Goal: Navigation & Orientation: Find specific page/section

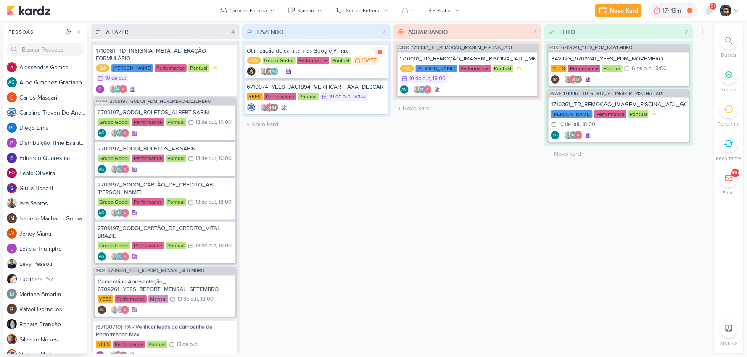
click at [379, 53] on icon at bounding box center [380, 52] width 4 height 4
click at [354, 53] on div "Otimização de campanhas Google P.max" at bounding box center [316, 51] width 139 height 8
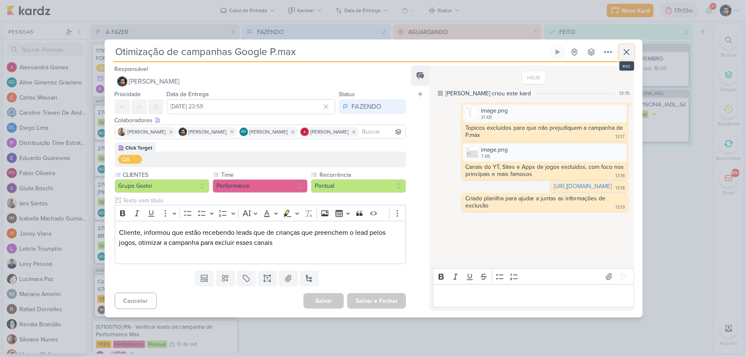
click at [624, 57] on button at bounding box center [626, 52] width 15 height 15
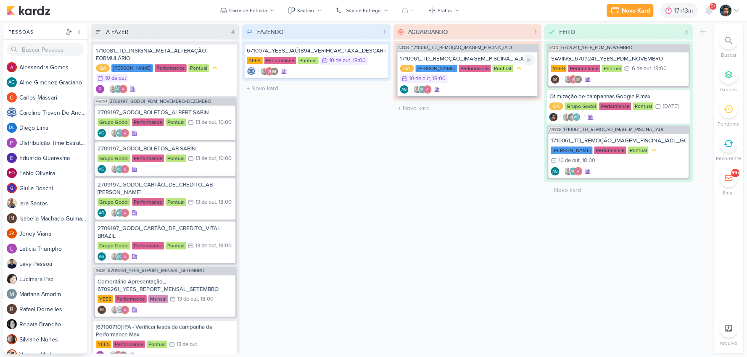
click at [482, 92] on div "AG AG" at bounding box center [467, 89] width 135 height 8
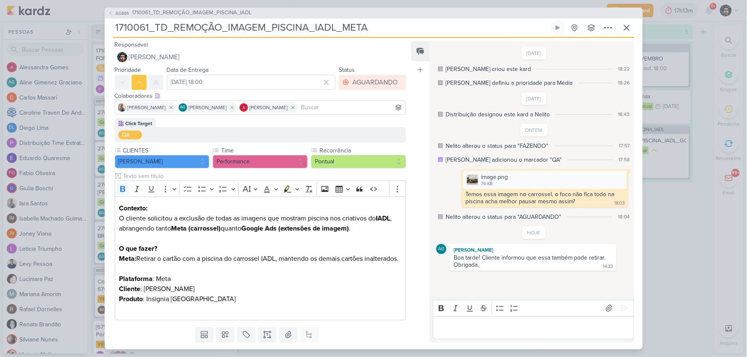
click at [503, 335] on div "Editor editing area: main" at bounding box center [533, 328] width 201 height 23
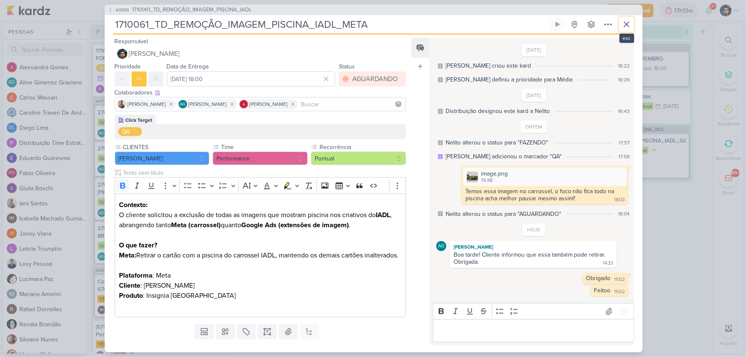
drag, startPoint x: 626, startPoint y: 26, endPoint x: 616, endPoint y: 28, distance: 9.8
click at [626, 26] on icon at bounding box center [627, 24] width 10 height 10
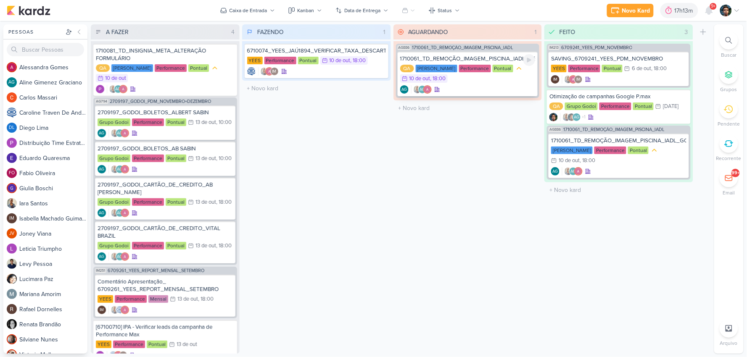
click at [476, 85] on div "AG AG" at bounding box center [467, 89] width 135 height 8
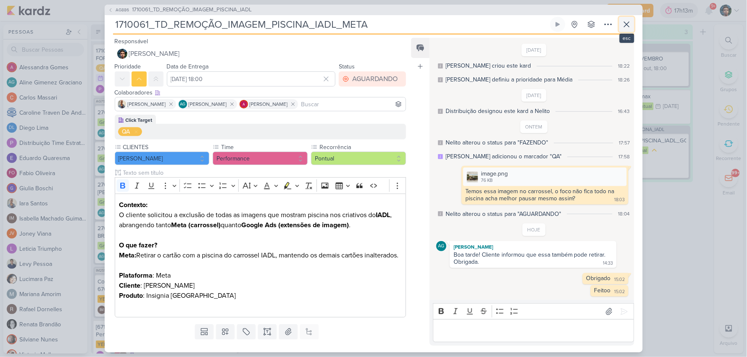
click at [626, 26] on icon at bounding box center [627, 24] width 10 height 10
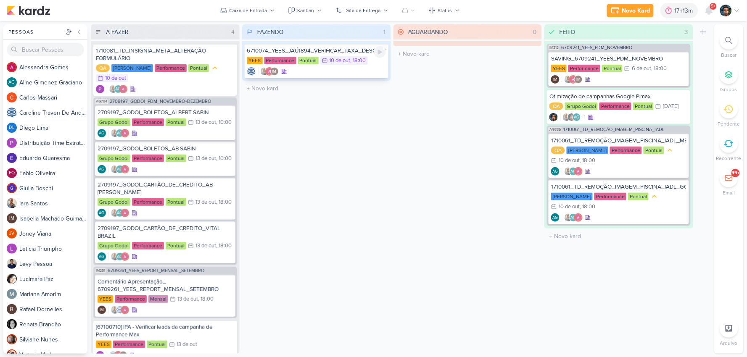
click at [311, 73] on div "IM" at bounding box center [316, 71] width 139 height 8
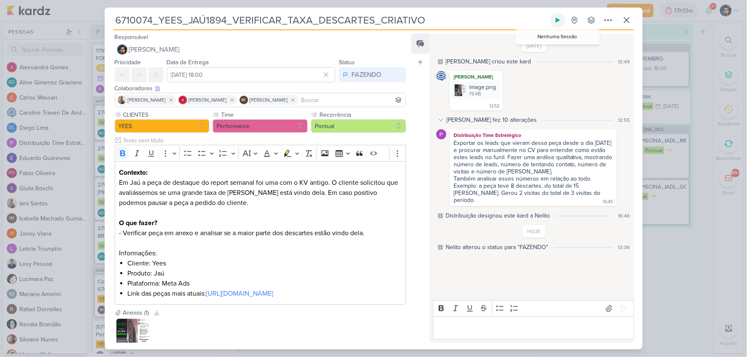
click at [558, 18] on icon at bounding box center [558, 20] width 7 height 7
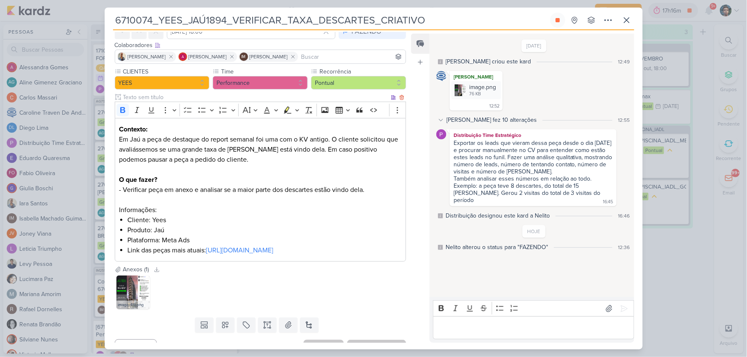
scroll to position [69, 0]
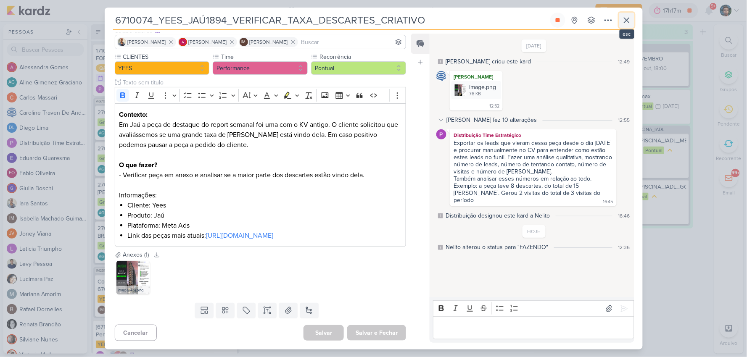
click at [628, 23] on icon at bounding box center [627, 20] width 10 height 10
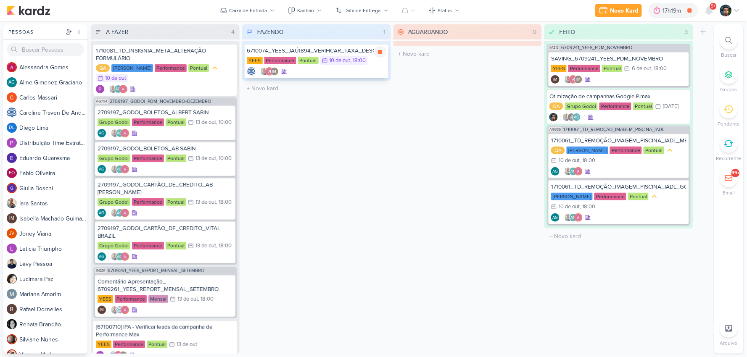
click at [339, 74] on div "IM" at bounding box center [316, 71] width 139 height 8
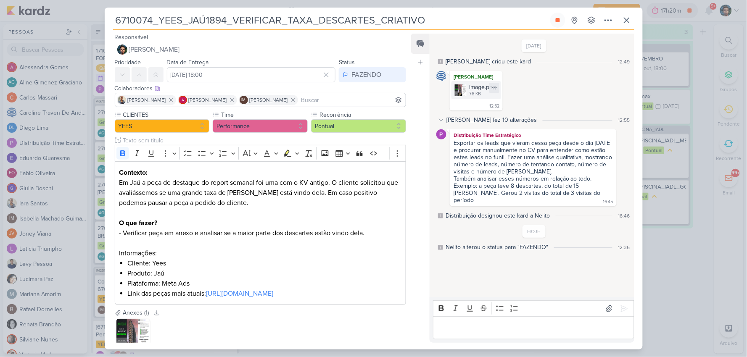
click at [477, 91] on div "76 KB" at bounding box center [482, 94] width 27 height 7
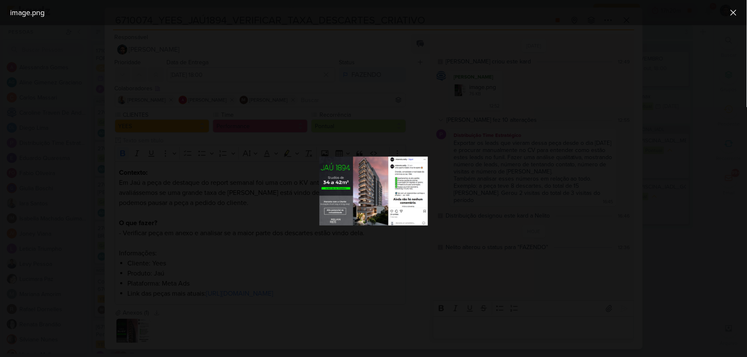
click at [403, 174] on img at bounding box center [374, 191] width 108 height 69
click at [383, 190] on img at bounding box center [374, 191] width 108 height 69
drag, startPoint x: 544, startPoint y: 259, endPoint x: 522, endPoint y: 240, distance: 28.6
click at [544, 259] on div at bounding box center [373, 191] width 747 height 332
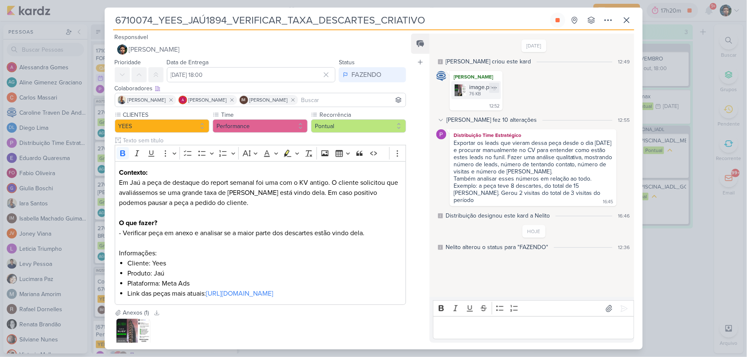
click at [465, 93] on img at bounding box center [461, 91] width 12 height 12
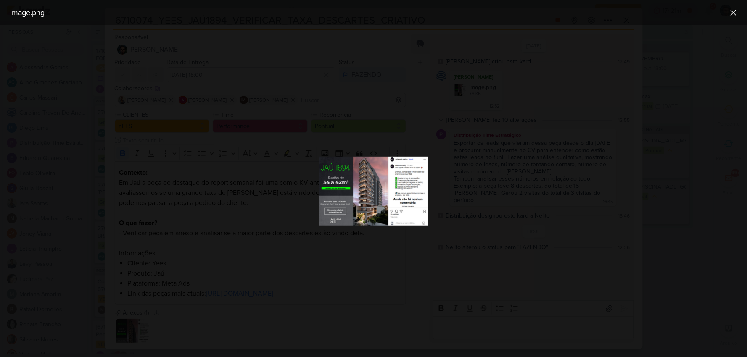
click at [370, 131] on div at bounding box center [373, 191] width 747 height 332
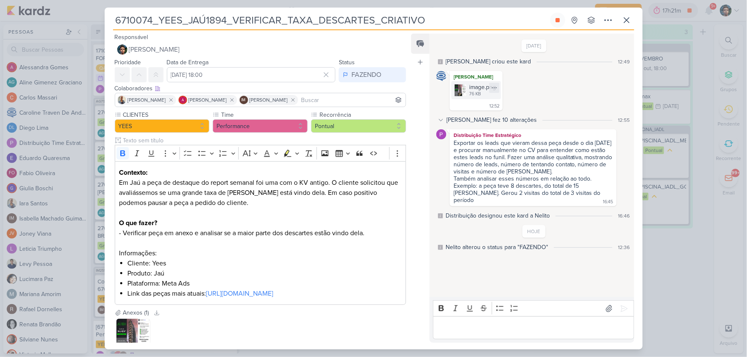
click at [466, 89] on img at bounding box center [461, 91] width 12 height 12
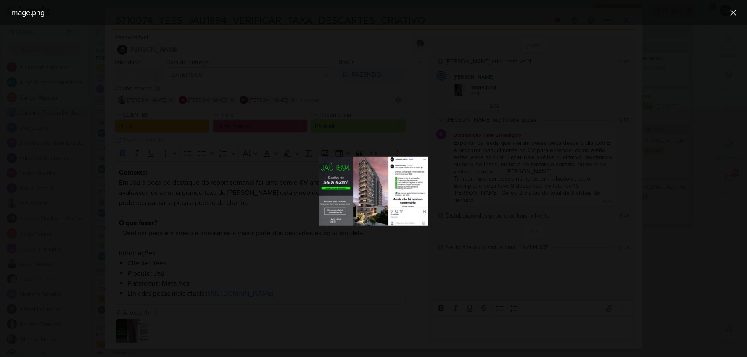
click at [424, 182] on img at bounding box center [374, 191] width 108 height 69
click at [491, 124] on div at bounding box center [373, 191] width 747 height 332
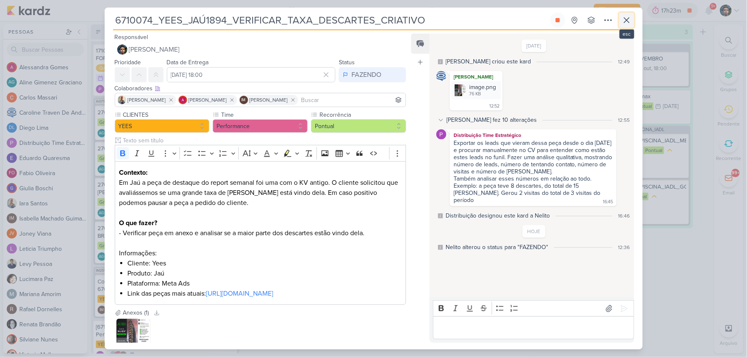
click at [633, 21] on button at bounding box center [626, 20] width 15 height 15
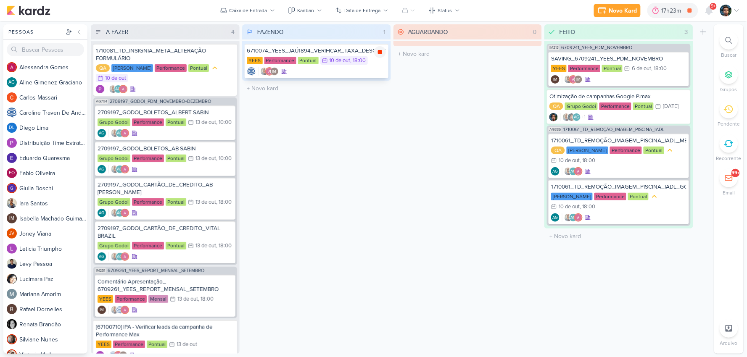
click at [380, 49] on icon at bounding box center [380, 52] width 7 height 7
click at [354, 77] on div "6710074_YEES_JAÚ1894_VERIFICAR_TAXA_DESCARTES_CRIATIVO [GEOGRAPHIC_DATA] Perfor…" at bounding box center [317, 61] width 144 height 34
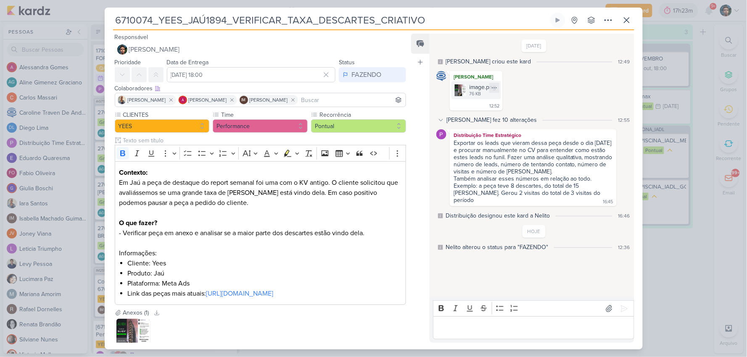
click at [457, 87] on img at bounding box center [461, 91] width 12 height 12
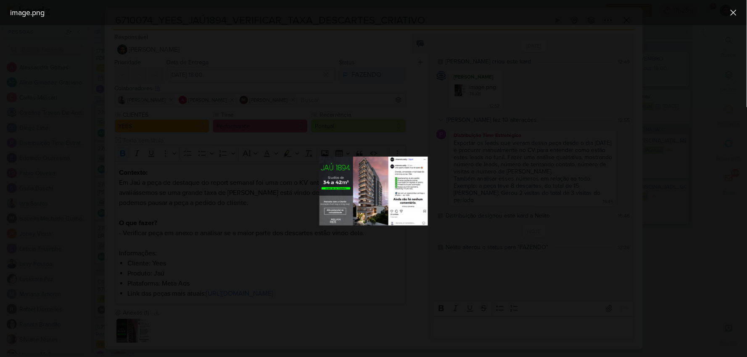
click at [420, 137] on div at bounding box center [373, 191] width 747 height 332
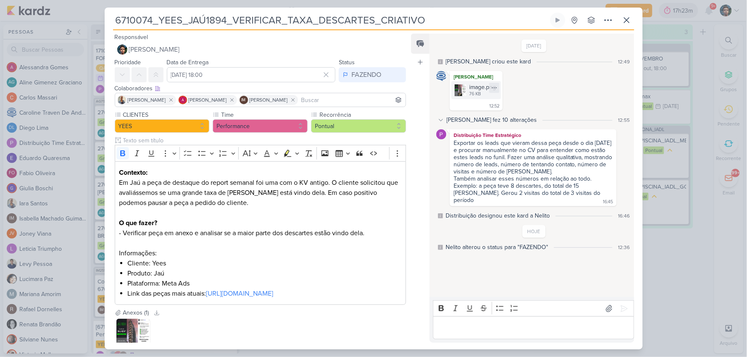
click at [464, 93] on img at bounding box center [461, 91] width 12 height 12
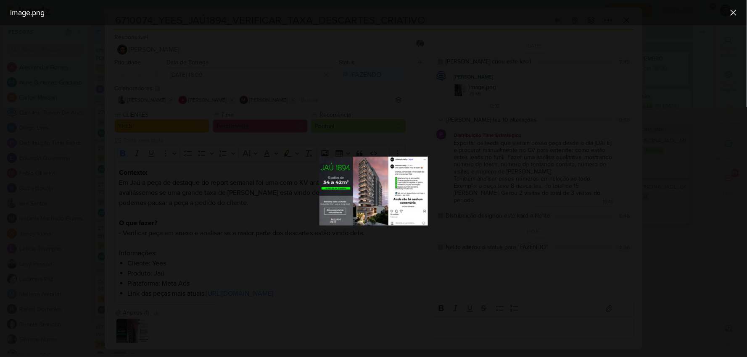
click at [390, 186] on img at bounding box center [374, 191] width 108 height 69
